Goal: Navigation & Orientation: Go to known website

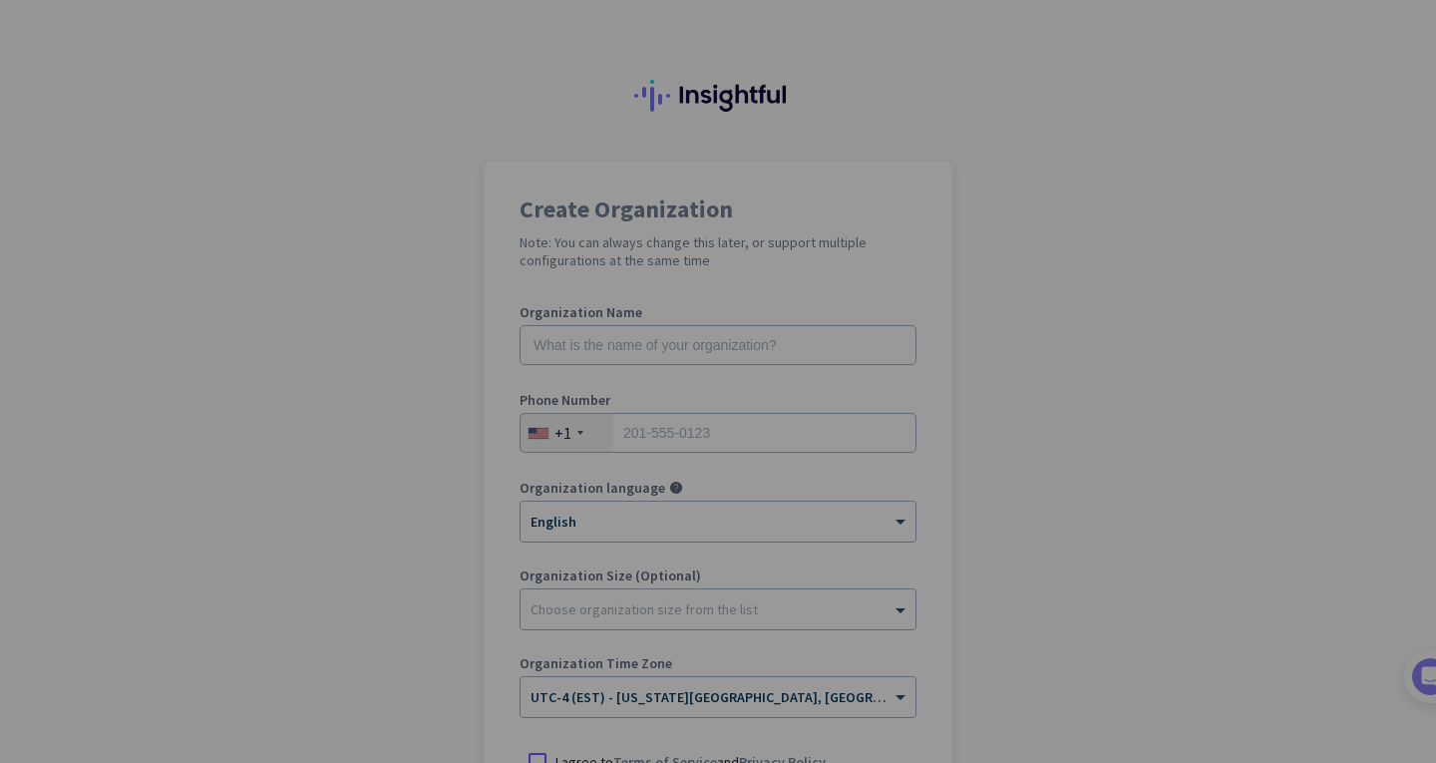
scroll to position [262, 0]
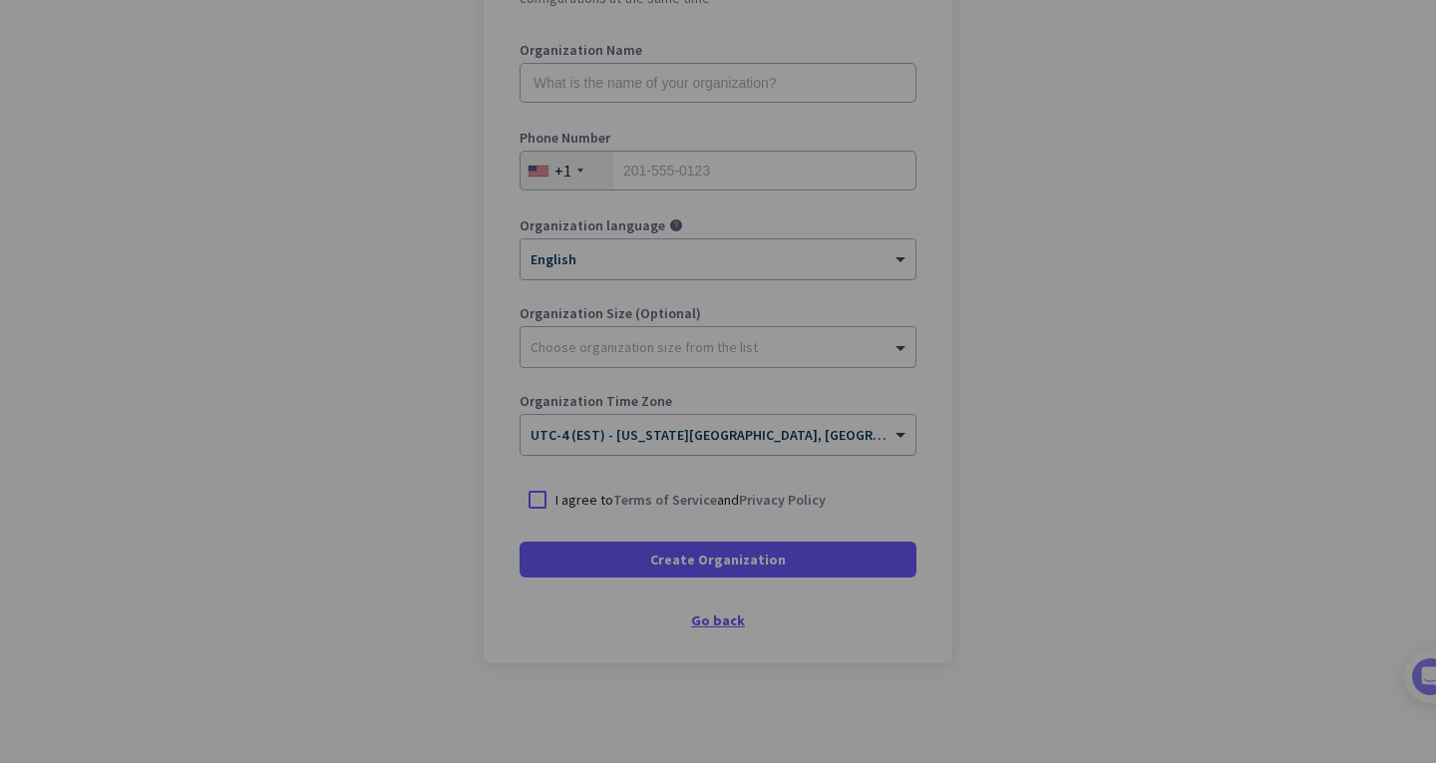
click at [720, 613] on div "Go back" at bounding box center [718, 620] width 397 height 14
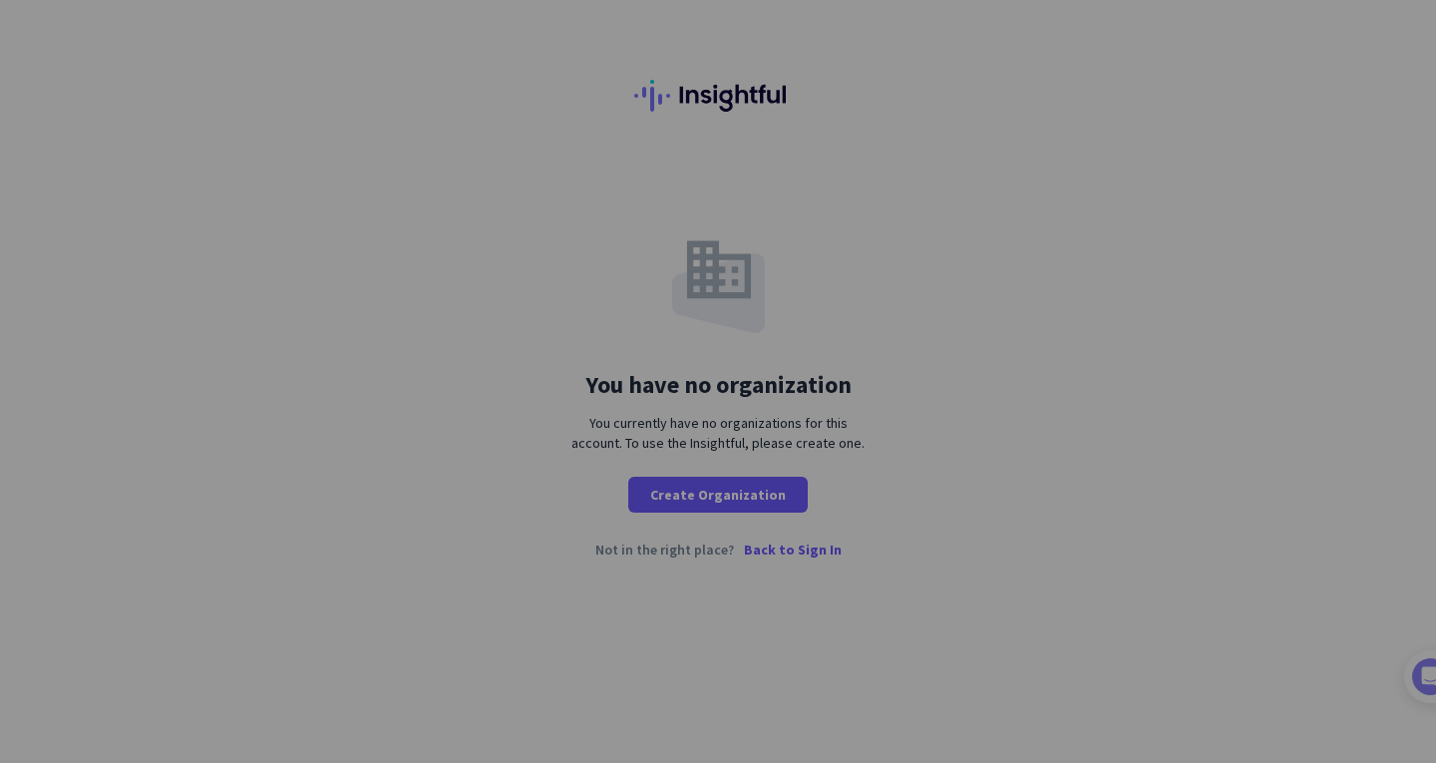
click at [828, 547] on p "Back to Sign In" at bounding box center [793, 550] width 98 height 14
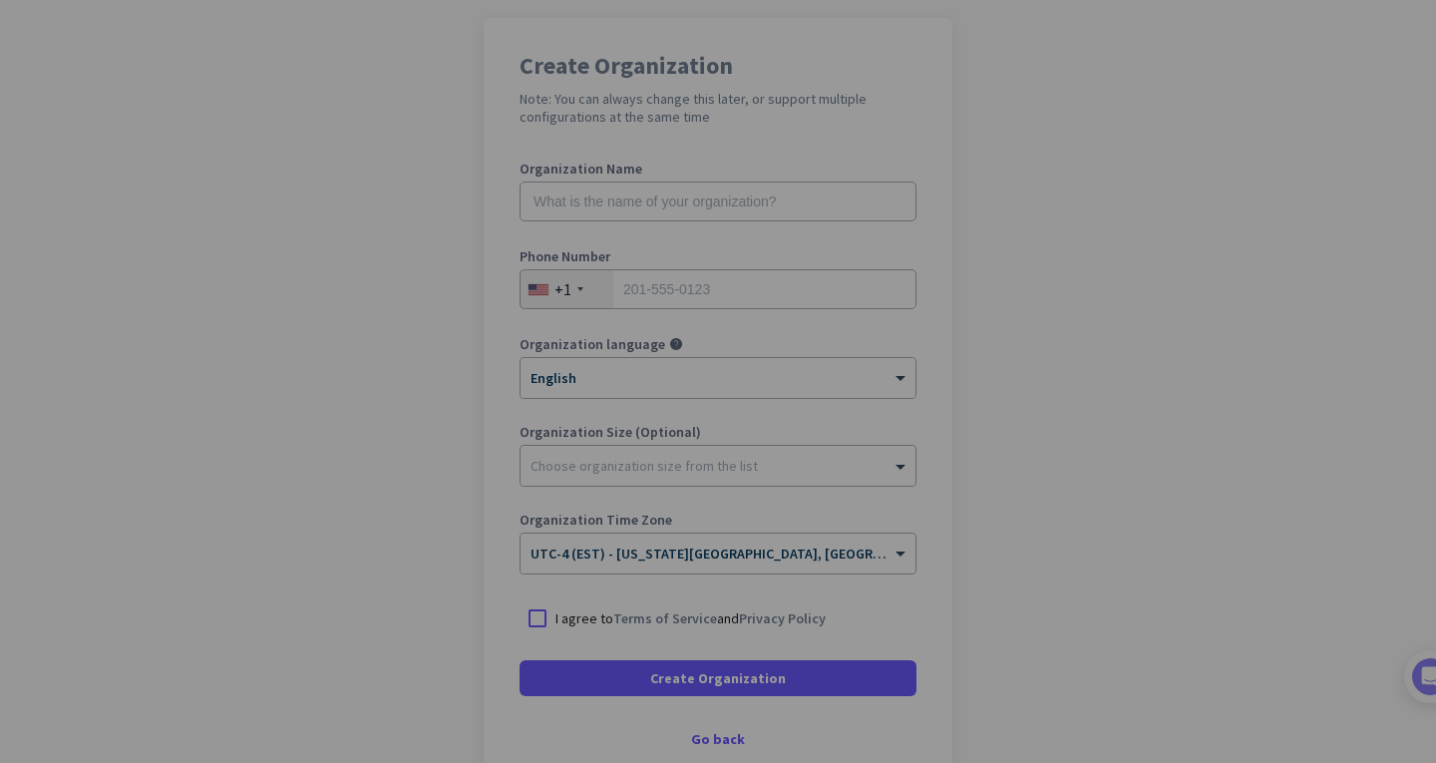
scroll to position [262, 0]
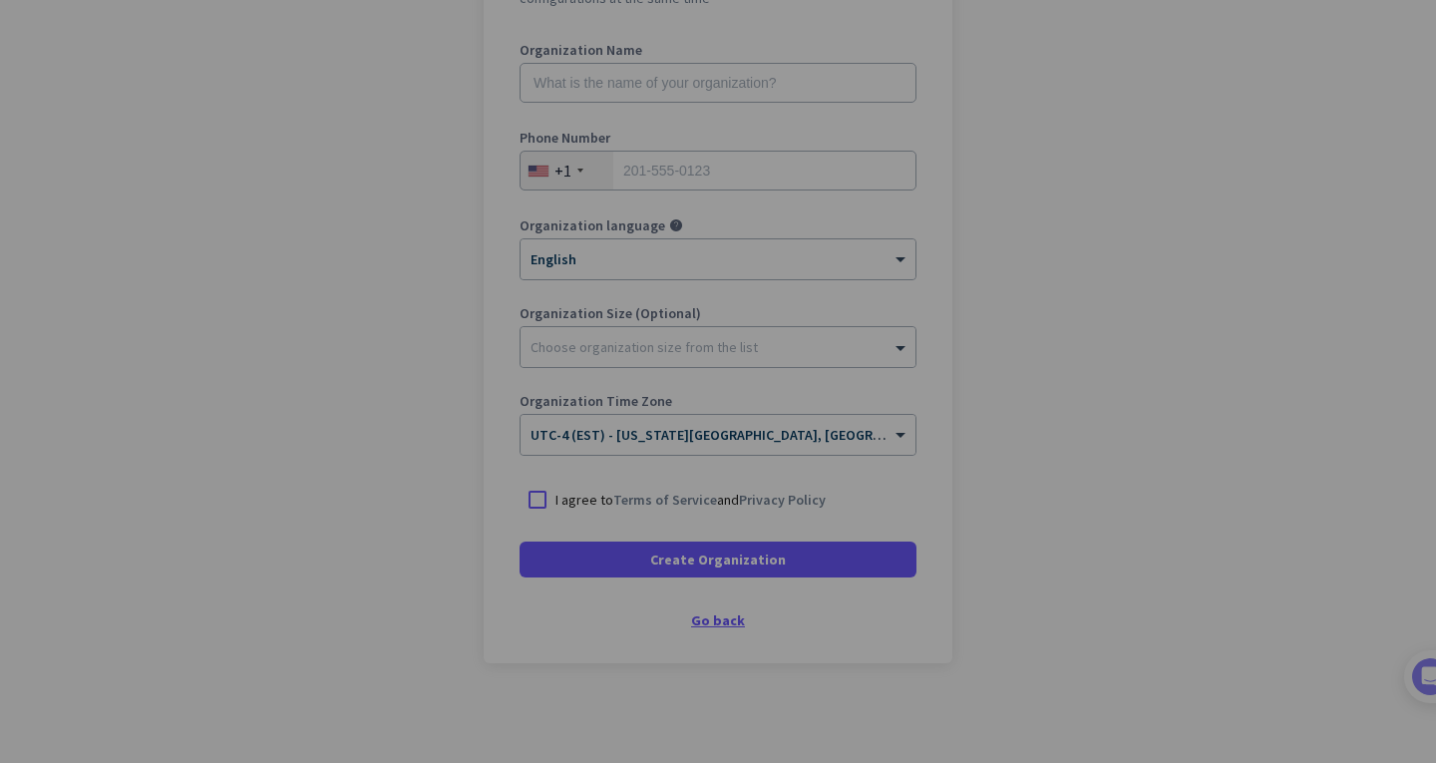
click at [710, 616] on div "Go back" at bounding box center [718, 620] width 397 height 14
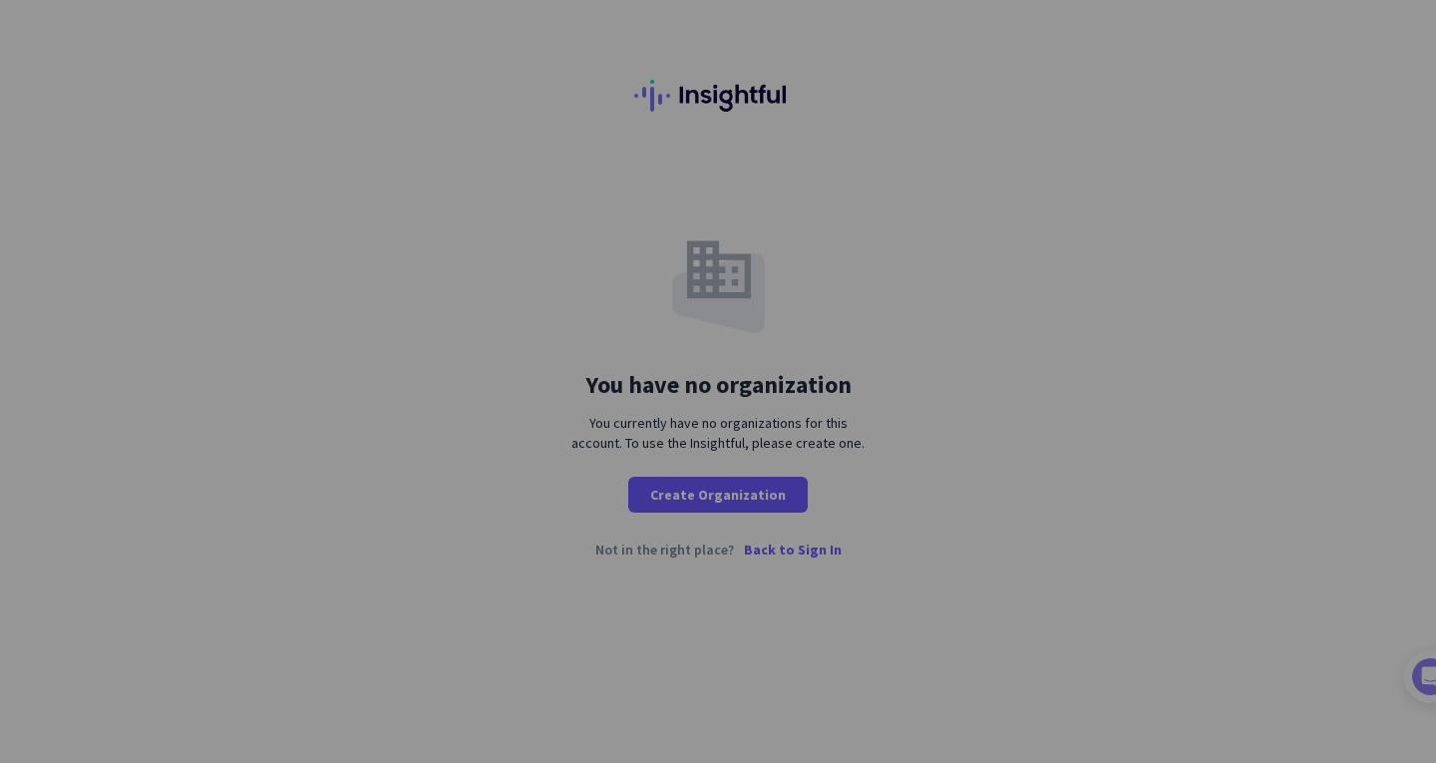
click at [792, 557] on p "Back to Sign In" at bounding box center [793, 550] width 98 height 14
